Goal: Find specific page/section: Find specific page/section

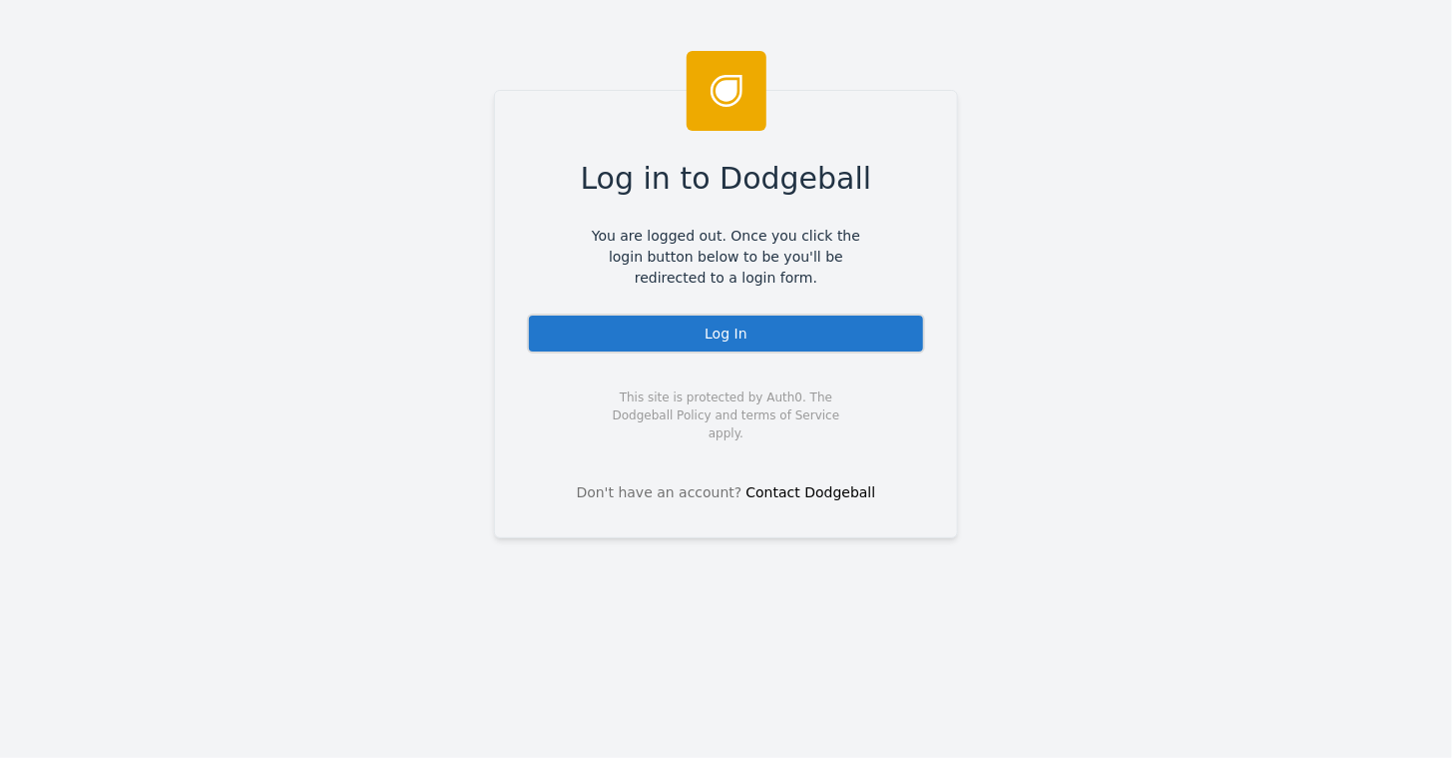
click at [734, 336] on div "Log In" at bounding box center [726, 333] width 398 height 40
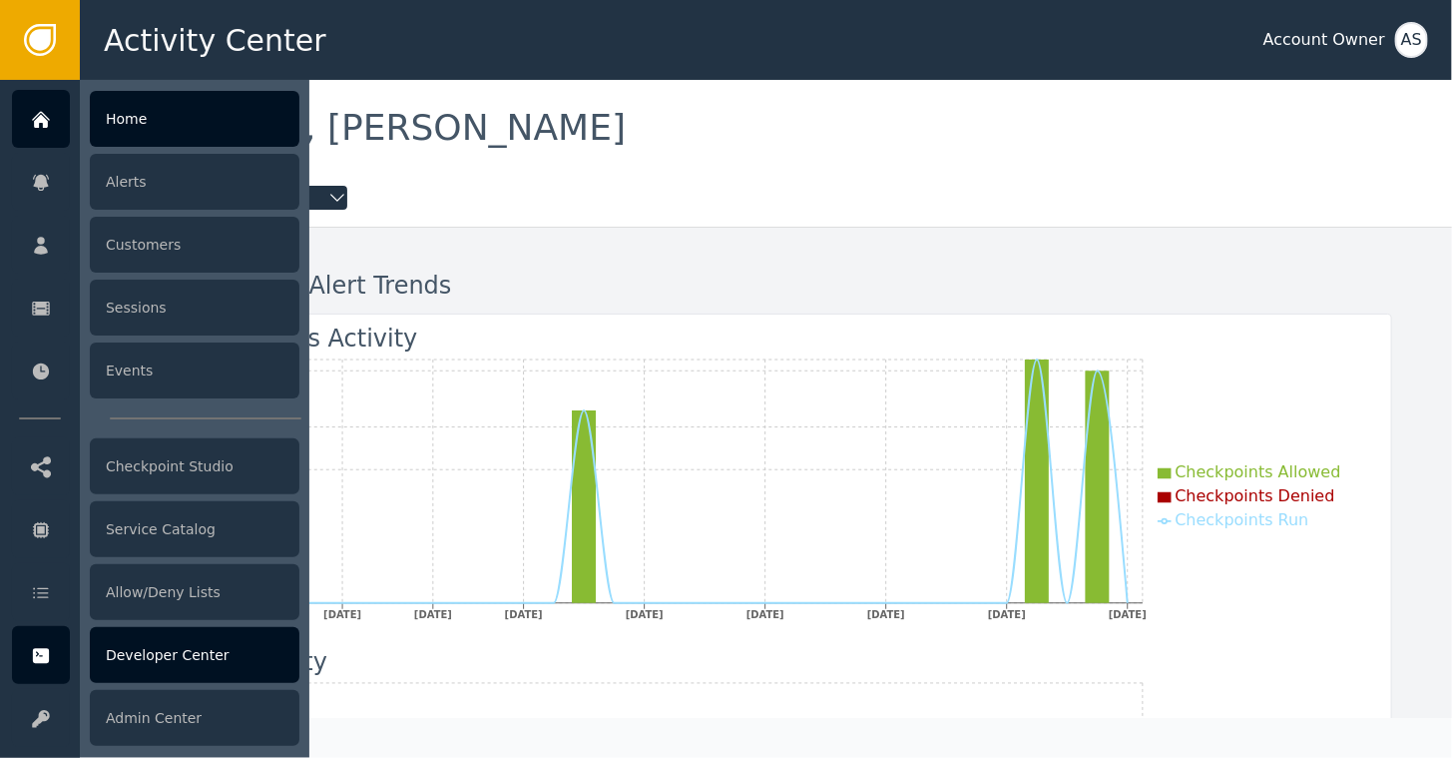
click at [54, 641] on div at bounding box center [41, 655] width 58 height 58
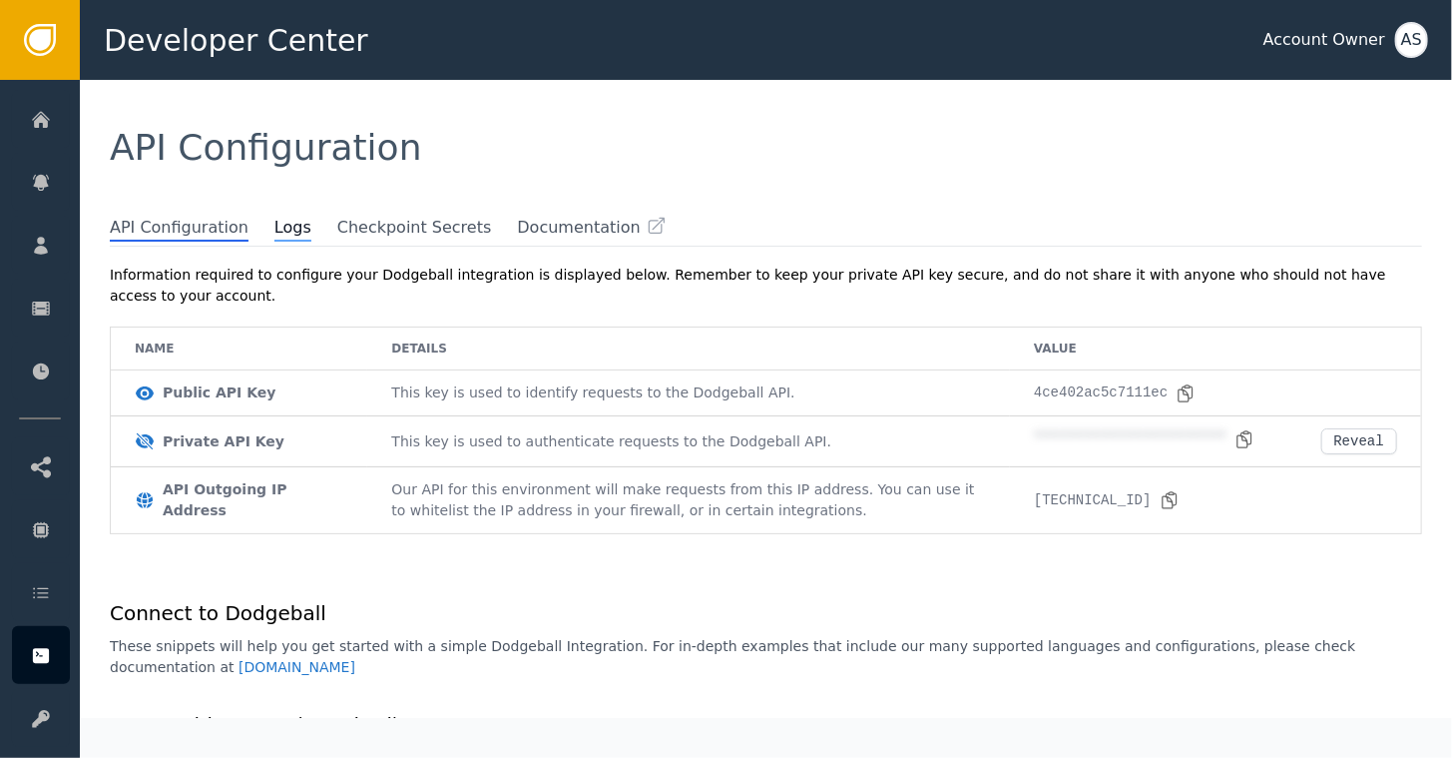
click at [275, 222] on span "Logs" at bounding box center [293, 229] width 37 height 26
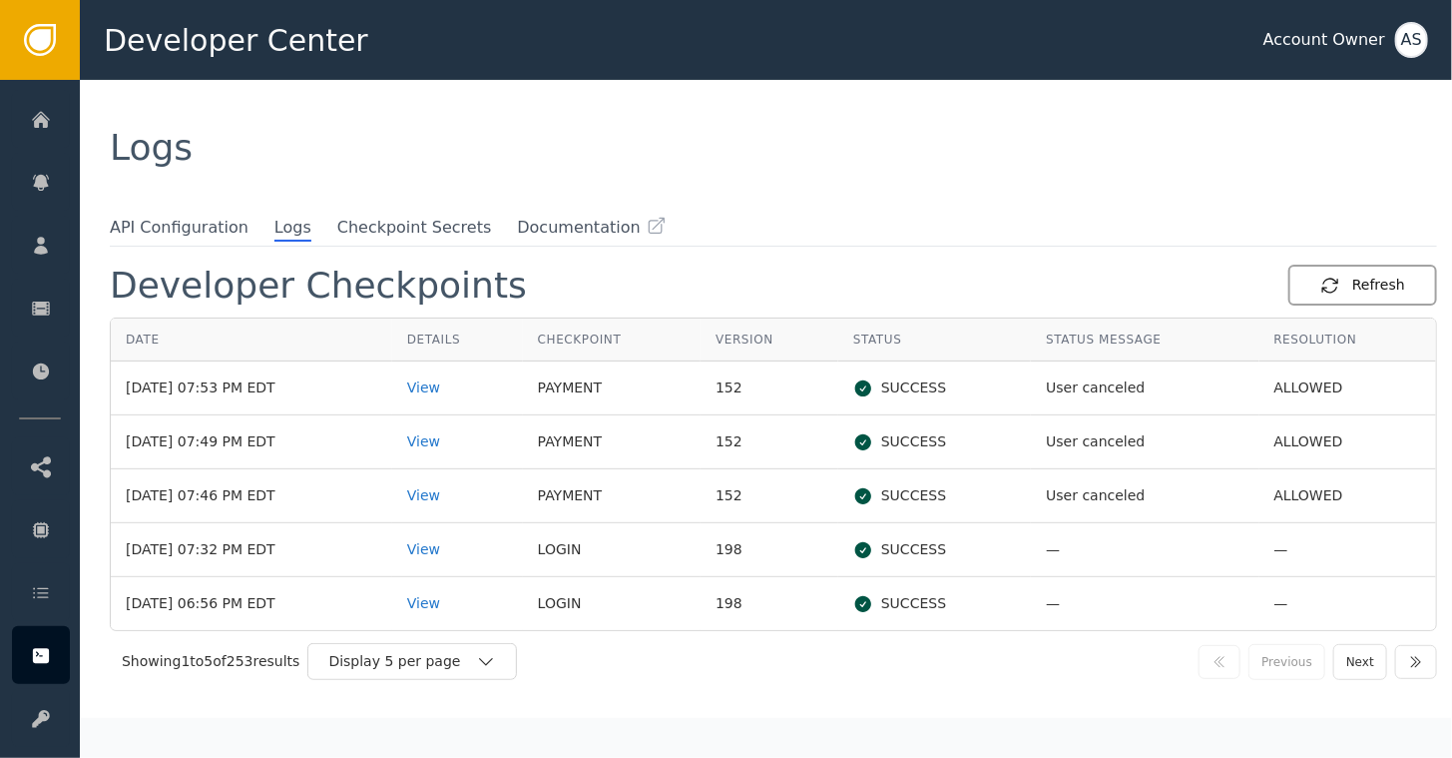
click at [1364, 283] on div "Refresh" at bounding box center [1363, 285] width 85 height 21
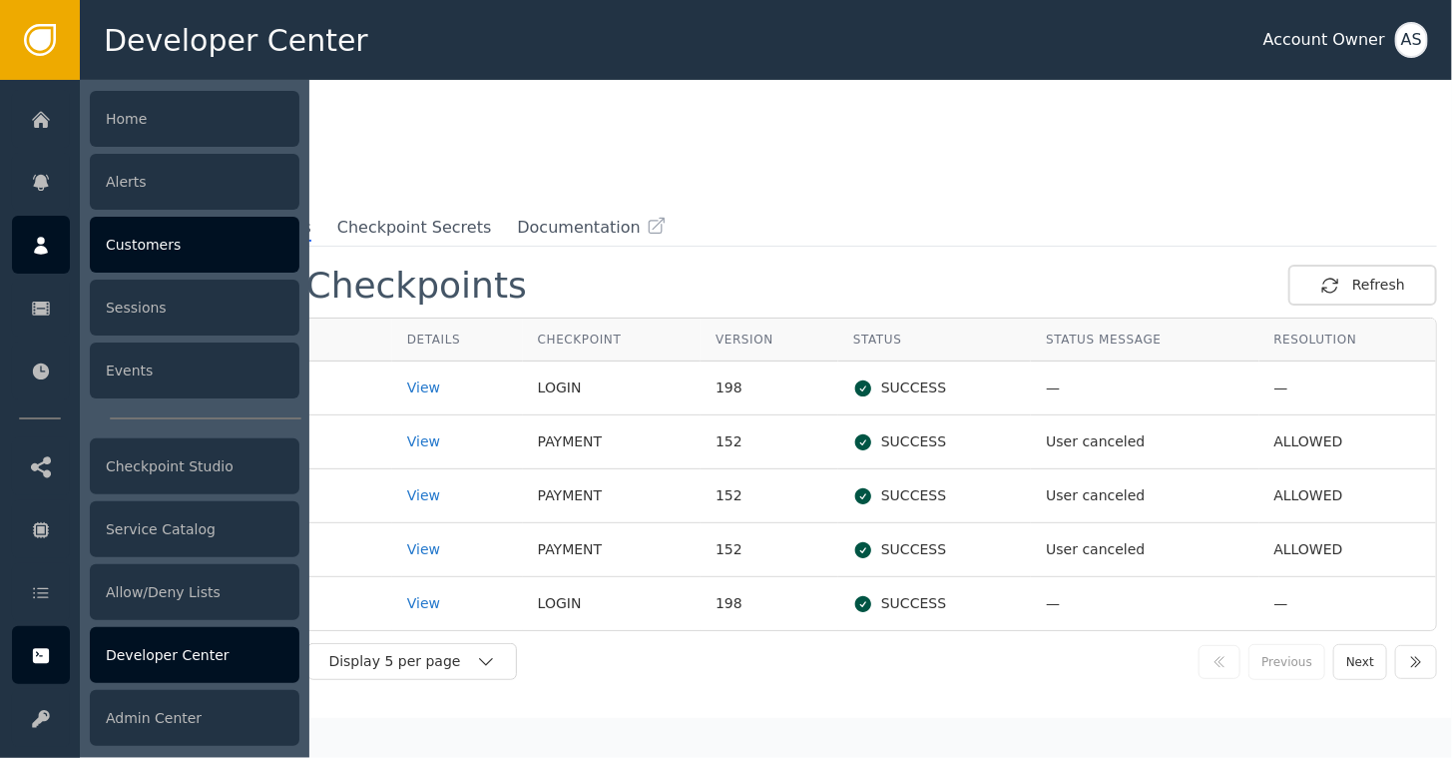
click at [42, 241] on icon at bounding box center [41, 246] width 14 height 18
